Goal: Information Seeking & Learning: Find specific page/section

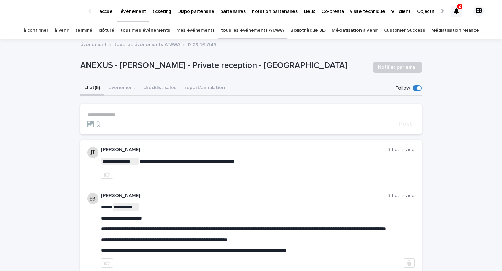
click at [251, 33] on link "tous les événements ATAWA" at bounding box center [252, 30] width 63 height 16
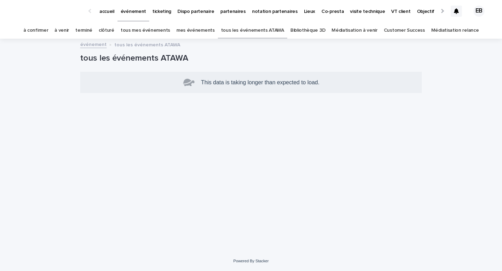
click at [275, 31] on link "tous les événements ATAWA" at bounding box center [252, 30] width 63 height 16
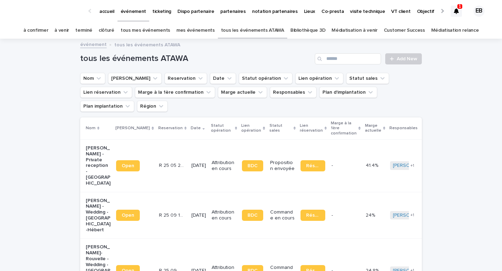
click at [457, 13] on icon at bounding box center [456, 11] width 5 height 6
click at [459, 8] on div "1" at bounding box center [460, 6] width 5 height 5
click at [452, 9] on div at bounding box center [456, 11] width 11 height 11
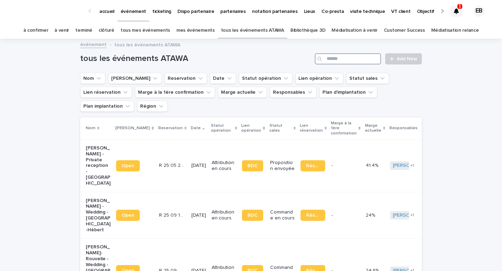
click at [355, 59] on input "Search" at bounding box center [348, 58] width 66 height 11
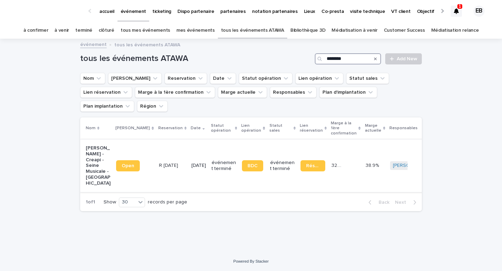
type input "********"
click at [218, 140] on td "événement terminé" at bounding box center [224, 166] width 30 height 53
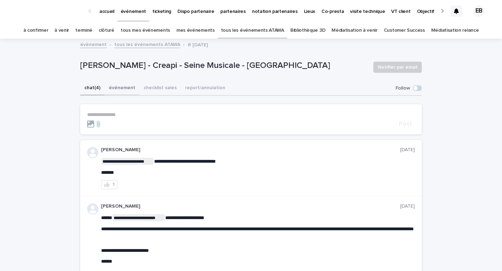
click at [126, 88] on button "événement" at bounding box center [122, 88] width 35 height 15
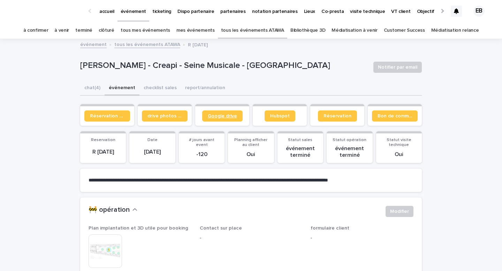
click at [233, 116] on span "Google drive" at bounding box center [222, 116] width 29 height 5
click at [105, 15] on link "accueil" at bounding box center [106, 11] width 21 height 22
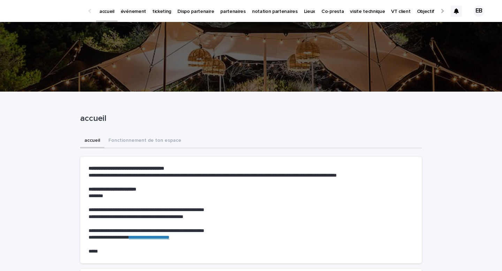
click at [133, 12] on p "événement" at bounding box center [133, 7] width 25 height 15
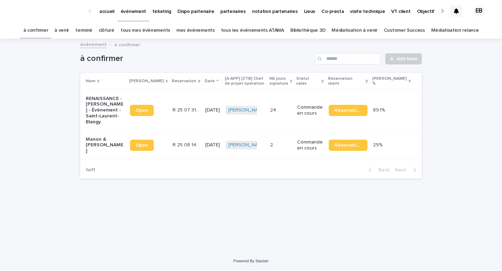
click at [107, 15] on link "accueil" at bounding box center [106, 11] width 21 height 22
